Goal: Navigation & Orientation: Find specific page/section

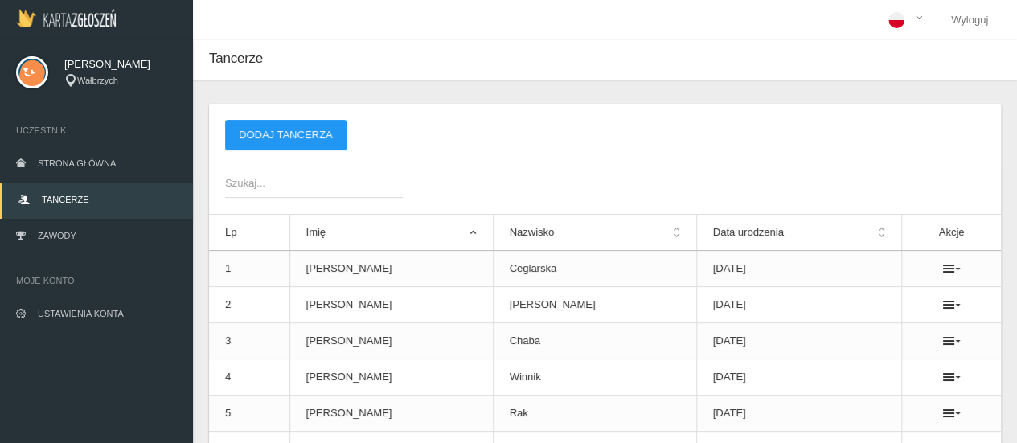
click at [72, 20] on img at bounding box center [66, 18] width 100 height 18
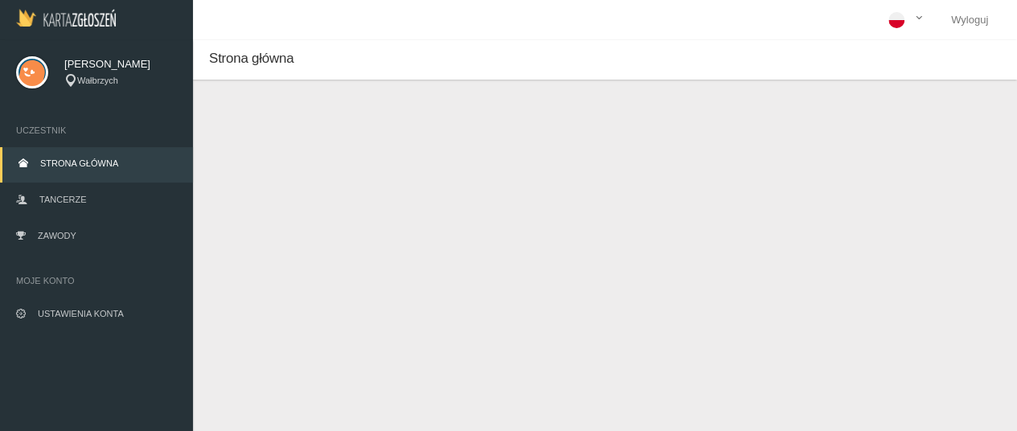
click at [82, 25] on img at bounding box center [66, 18] width 100 height 18
click at [107, 178] on link "Strona główna" at bounding box center [96, 164] width 193 height 35
click at [72, 235] on span "Zawody" at bounding box center [57, 236] width 39 height 10
